Goal: Task Accomplishment & Management: Use online tool/utility

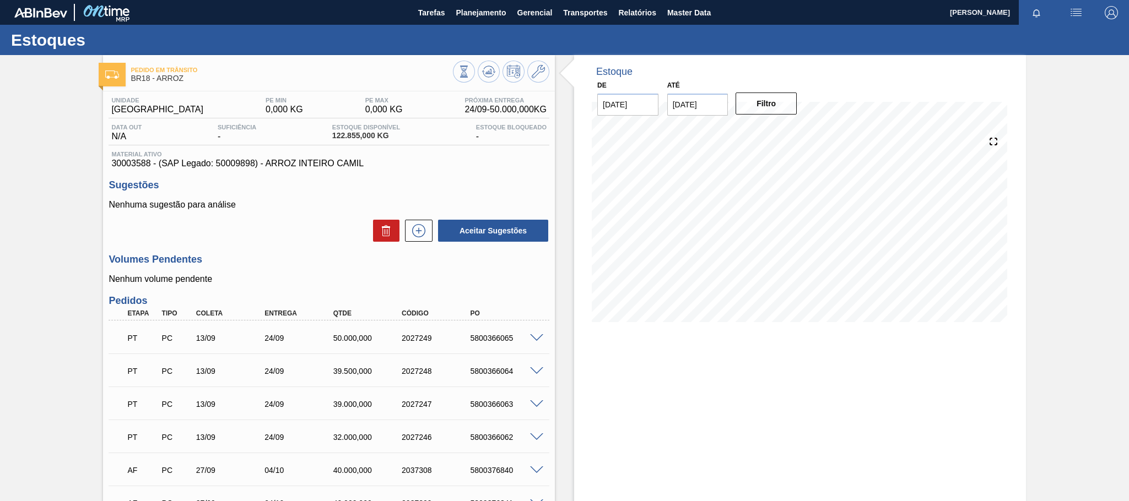
scroll to position [144, 0]
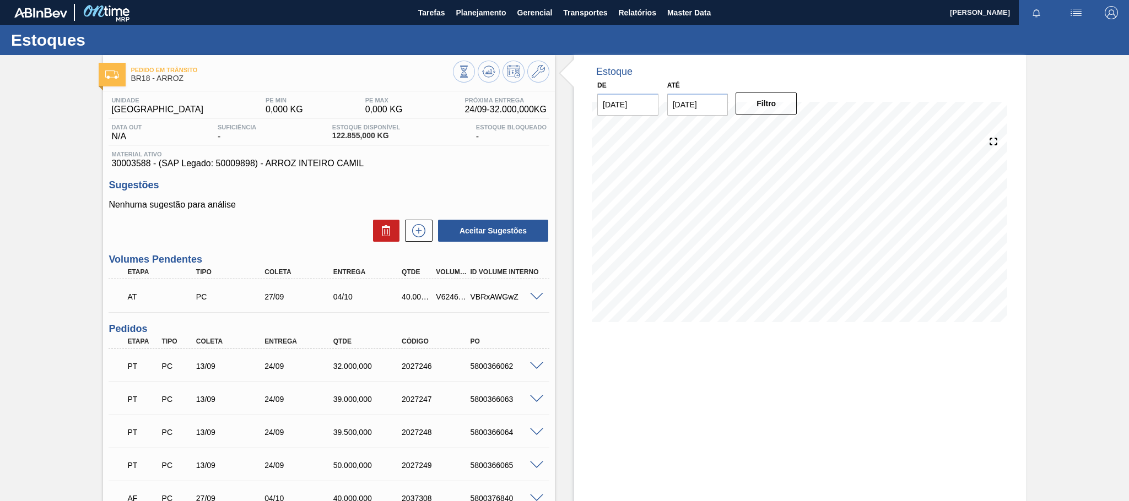
scroll to position [68, 0]
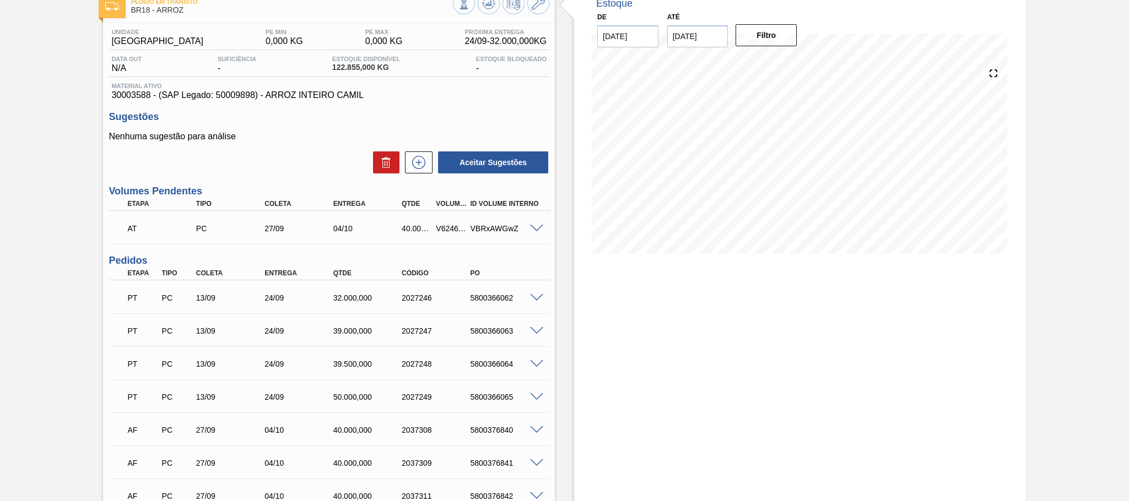
click at [541, 228] on span at bounding box center [536, 229] width 13 height 8
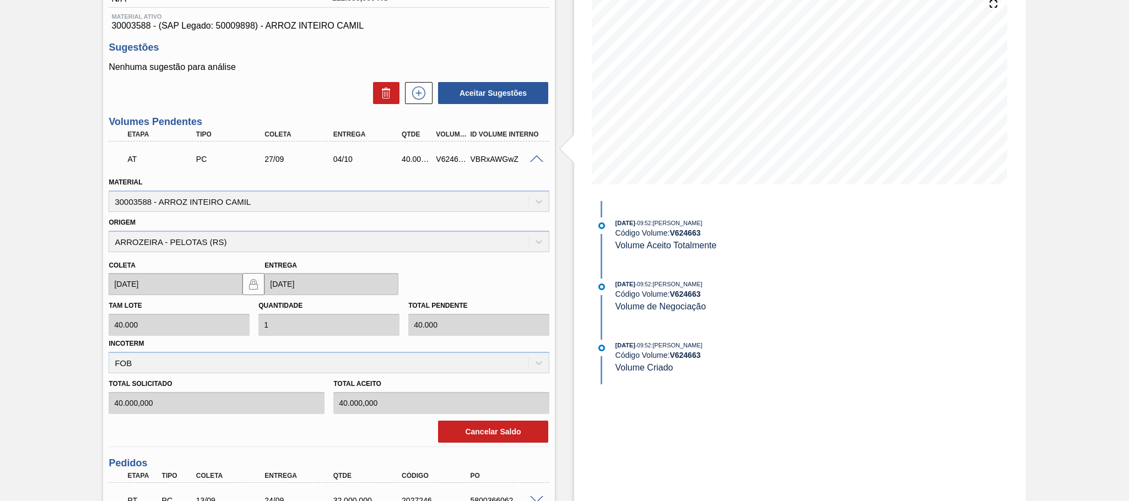
scroll to position [0, 0]
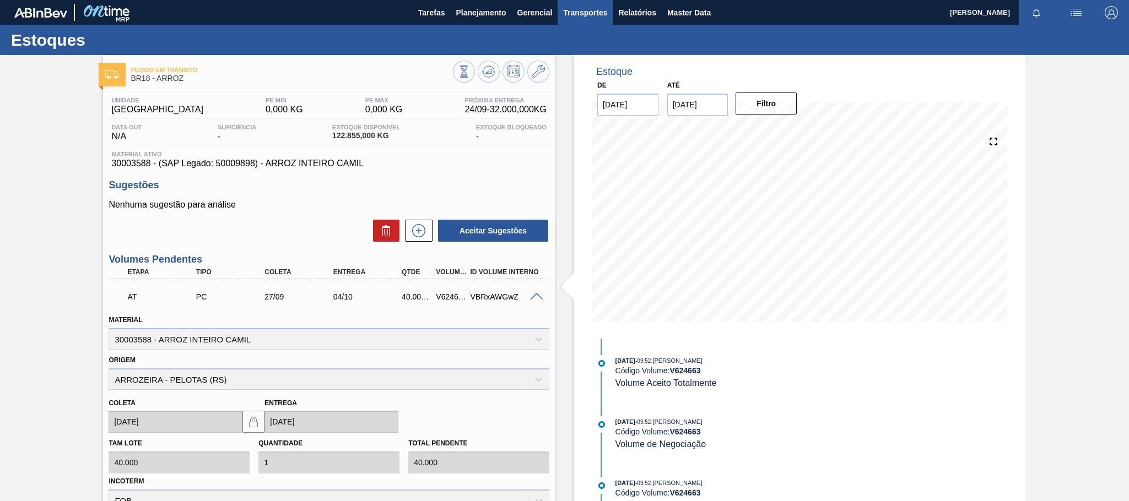
click at [587, 12] on span "Transportes" at bounding box center [585, 12] width 44 height 13
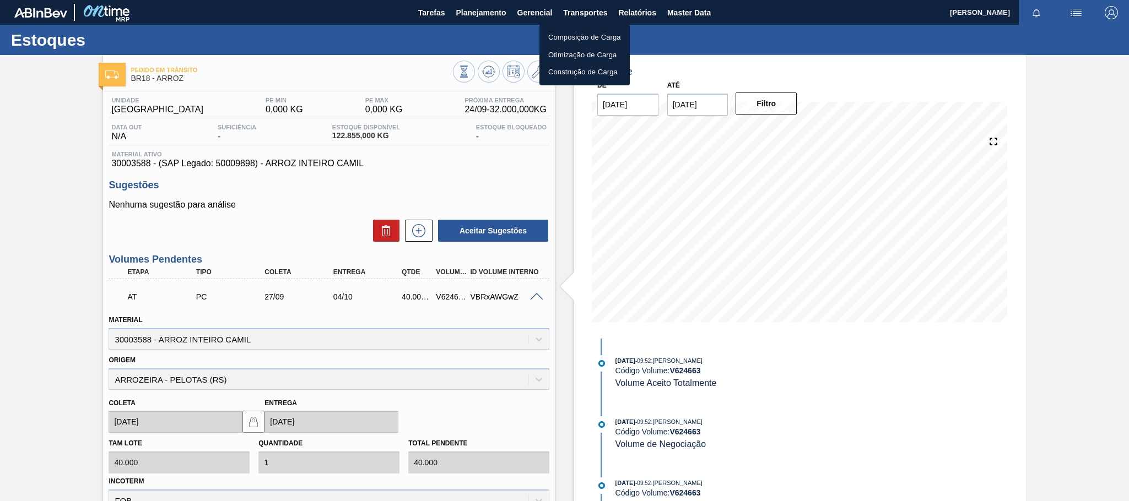
click at [574, 35] on li "Composição de Carga" at bounding box center [584, 38] width 90 height 18
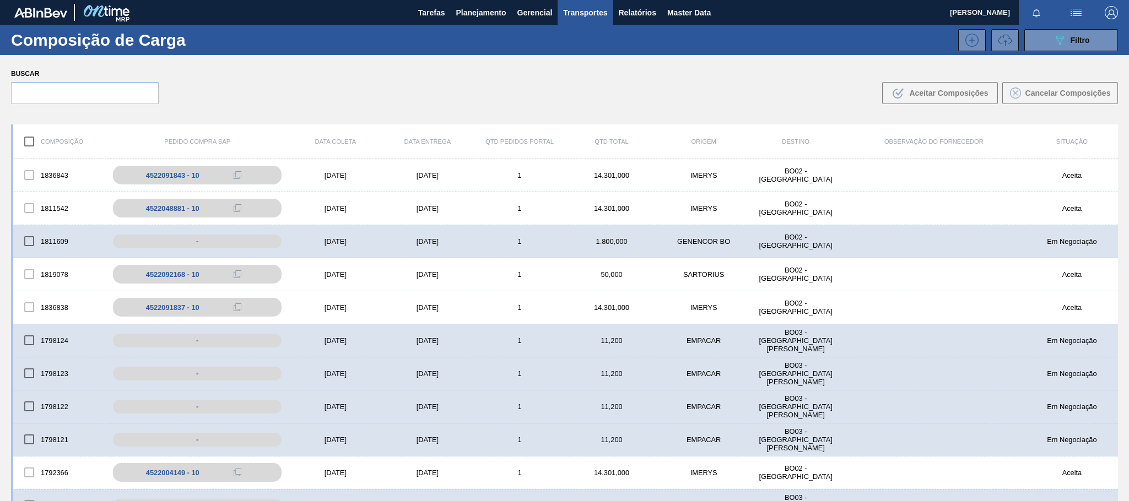
click at [584, 12] on span "Transportes" at bounding box center [585, 12] width 44 height 13
click at [579, 55] on li "Otimização de Carga" at bounding box center [584, 55] width 90 height 18
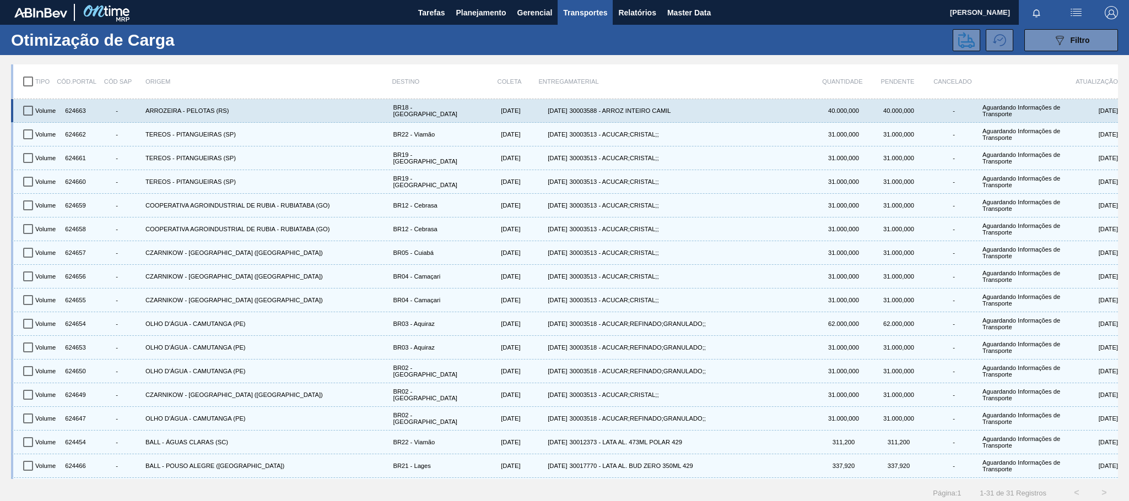
click at [30, 111] on input "checkbox" at bounding box center [28, 110] width 23 height 23
checkbox input "true"
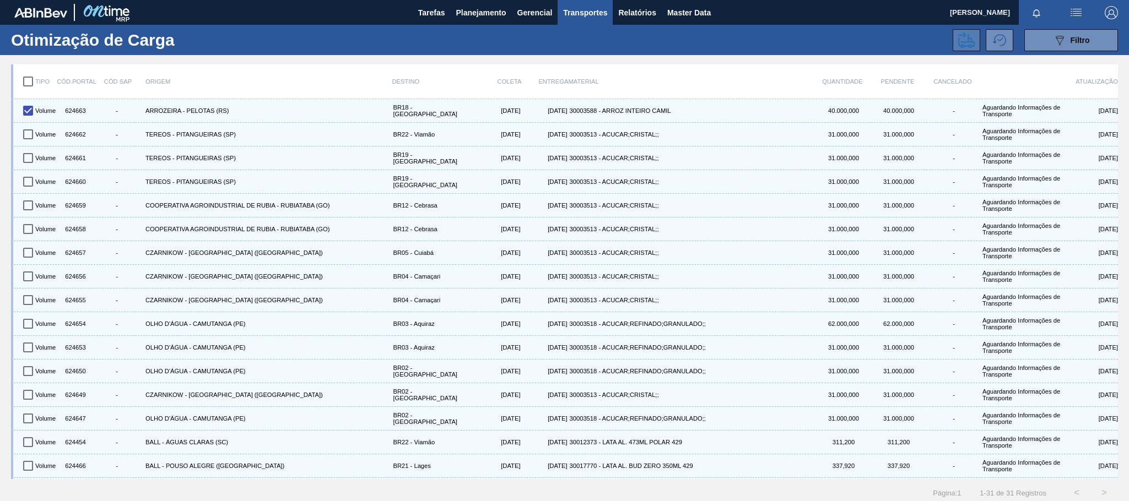
click at [971, 43] on icon at bounding box center [966, 40] width 17 height 17
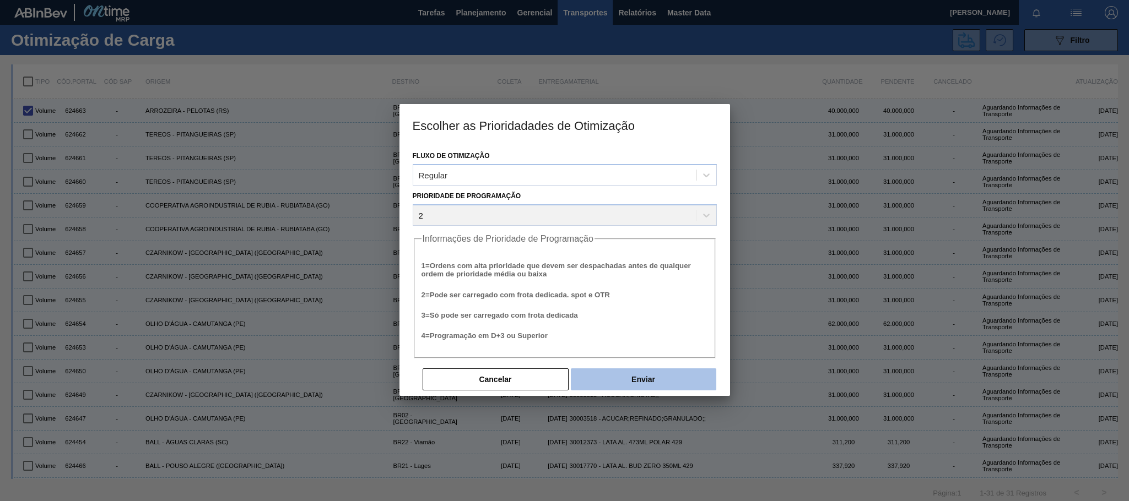
click at [658, 380] on button "Enviar" at bounding box center [643, 380] width 145 height 22
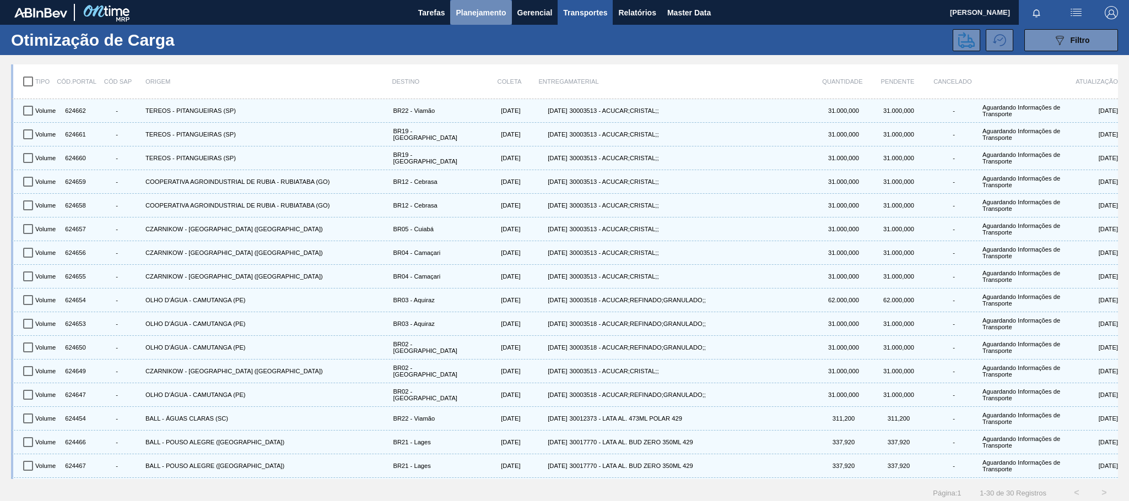
click at [474, 12] on span "Planejamento" at bounding box center [481, 12] width 50 height 13
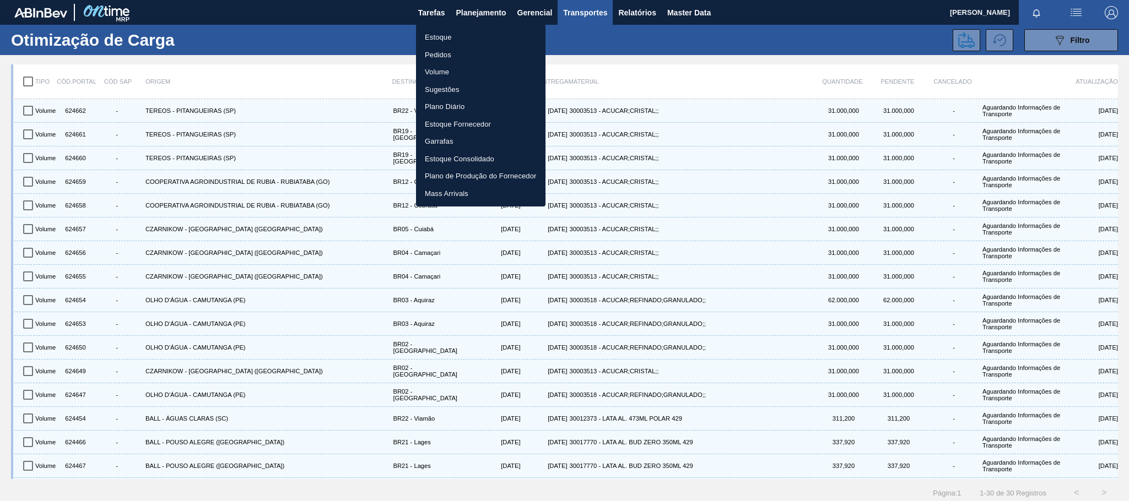
click at [441, 34] on li "Estoque" at bounding box center [480, 38] width 129 height 18
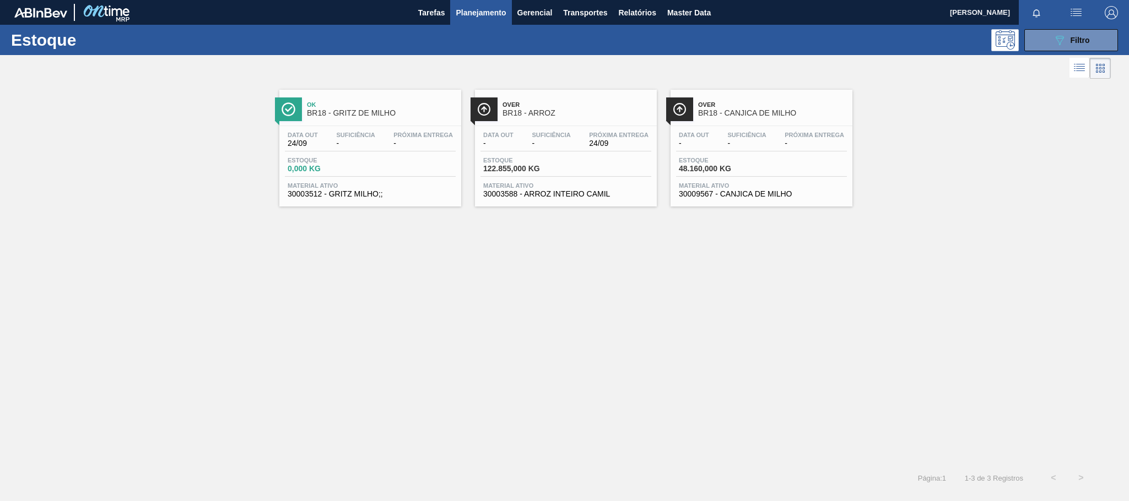
click at [537, 108] on span "Over" at bounding box center [577, 104] width 149 height 7
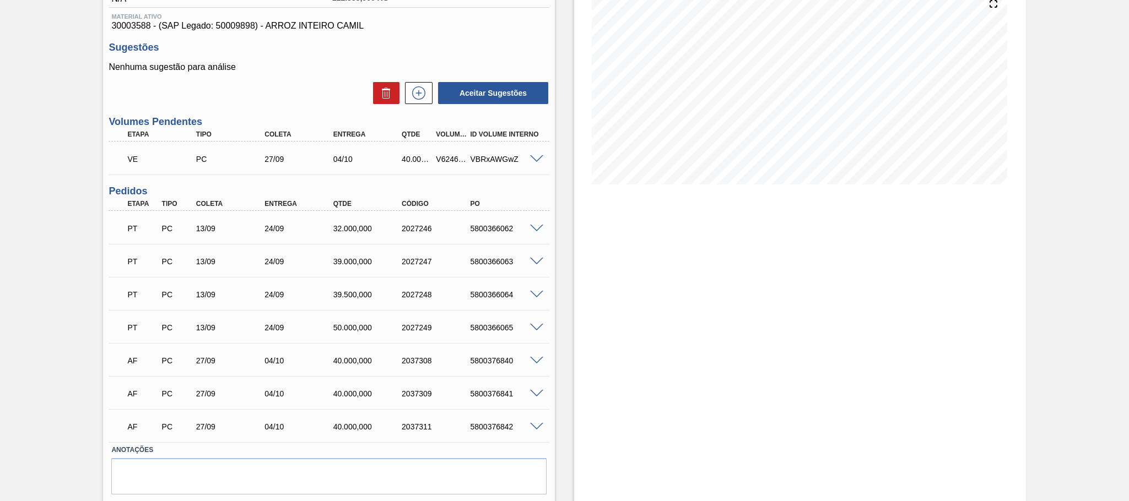
scroll to position [172, 0]
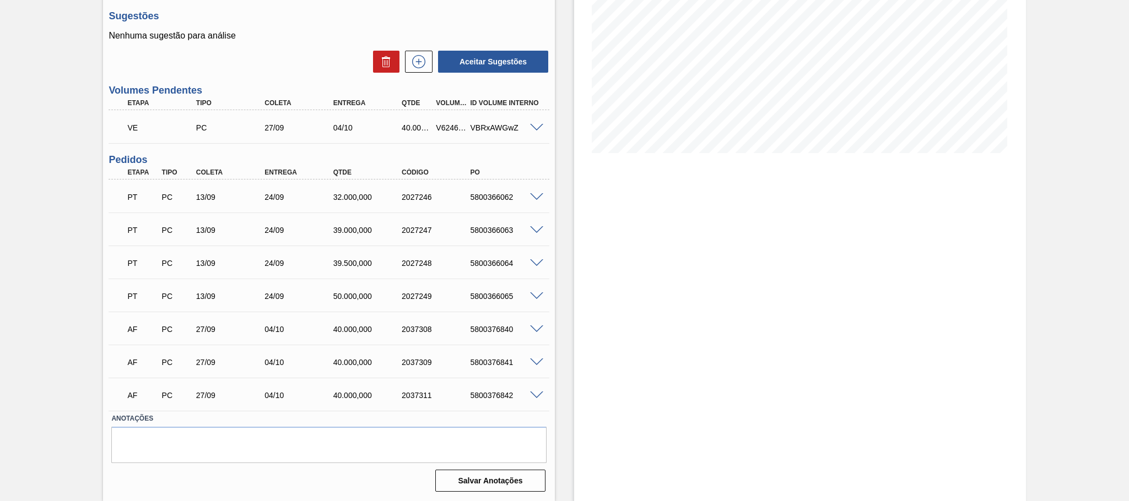
click at [445, 129] on div "V624663" at bounding box center [451, 127] width 36 height 9
copy div "V624663"
